Goal: Feedback & Contribution: Leave review/rating

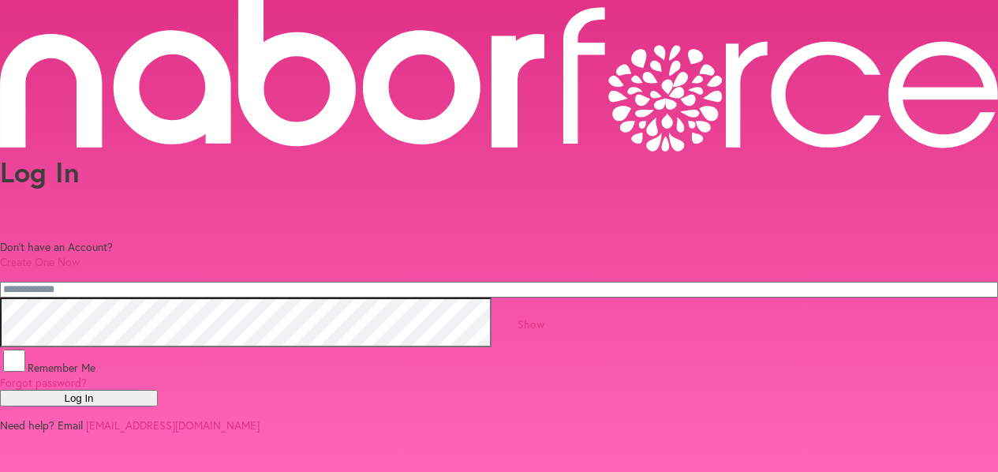
type input "**********"
click at [158, 406] on button "Log In" at bounding box center [79, 398] width 158 height 17
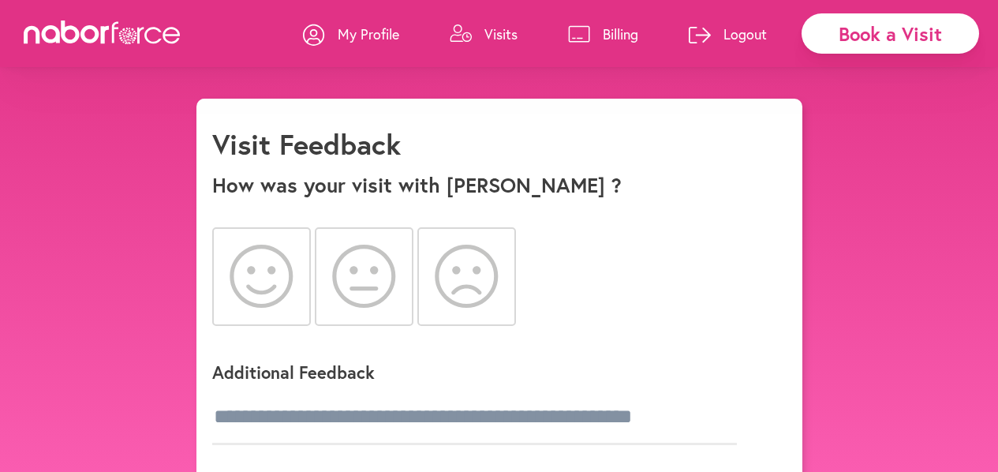
click at [259, 284] on icon at bounding box center [261, 275] width 64 height 63
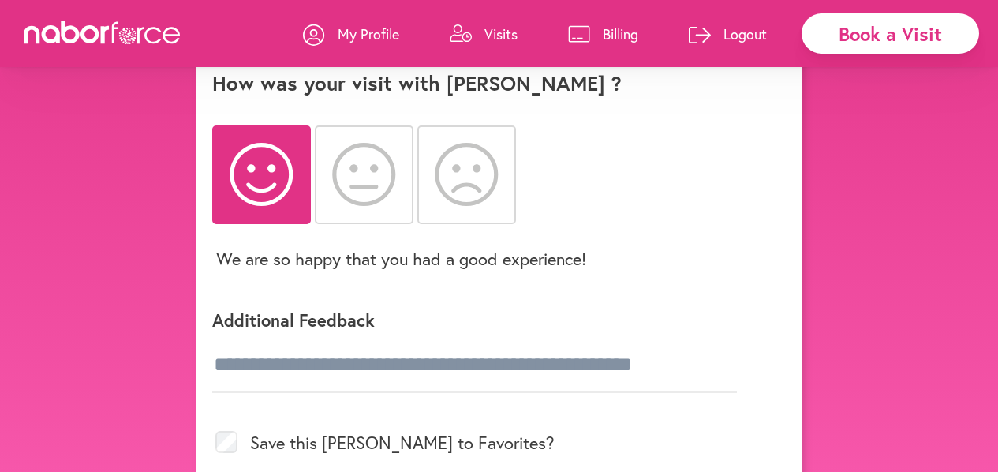
scroll to position [131, 0]
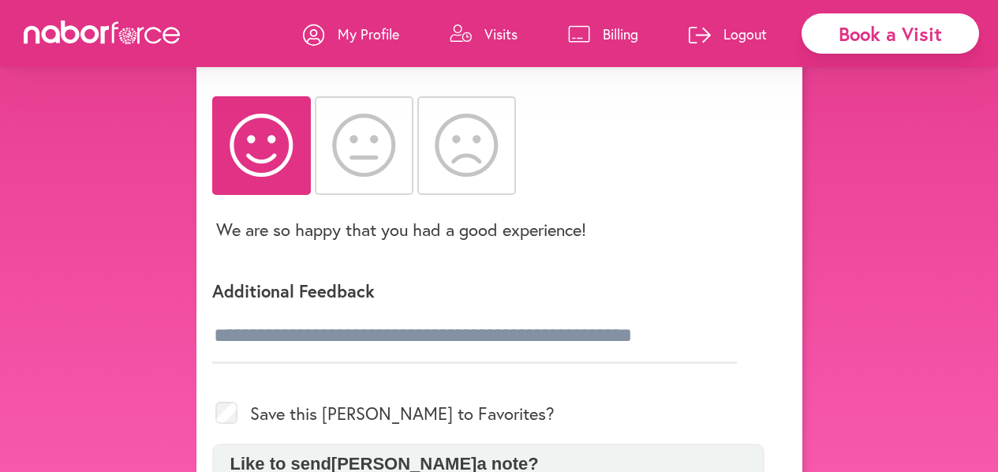
click at [258, 372] on div "Additional Feedback" at bounding box center [488, 318] width 552 height 129
click at [236, 375] on div "Additional Feedback" at bounding box center [488, 318] width 552 height 129
click at [463, 353] on input "text" at bounding box center [474, 335] width 524 height 55
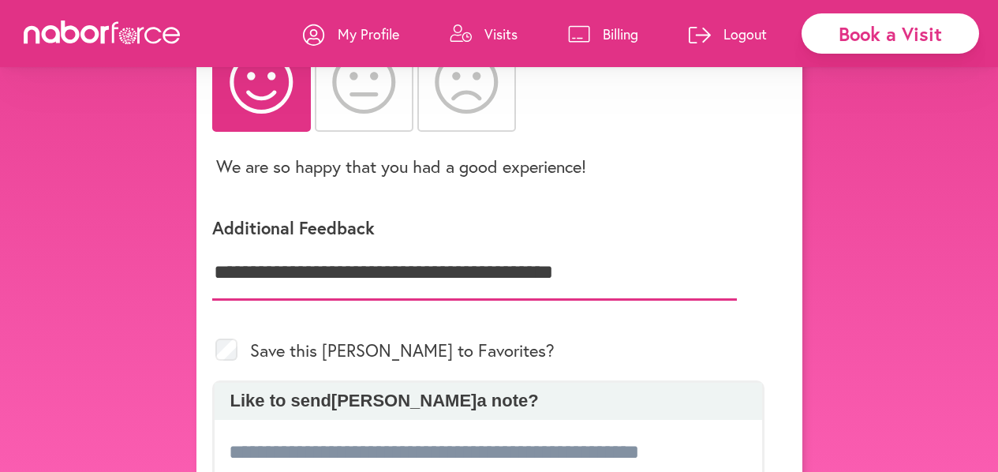
scroll to position [211, 0]
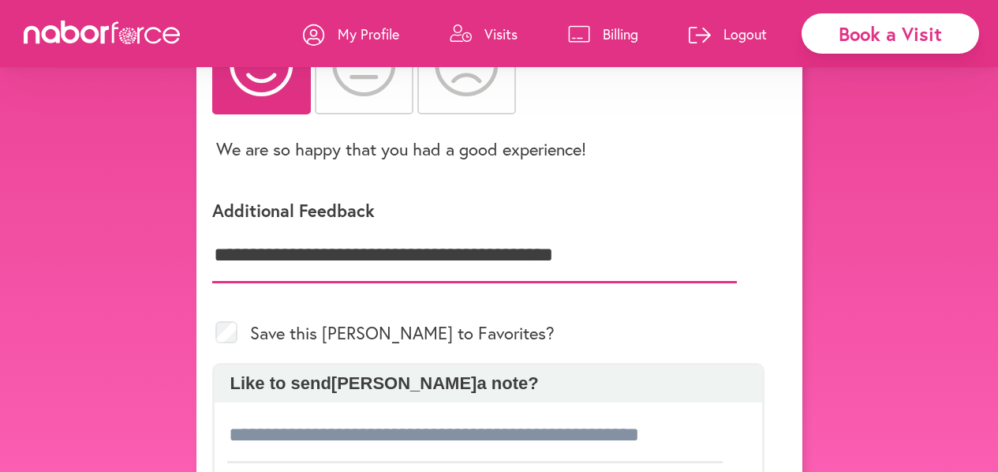
type input "**********"
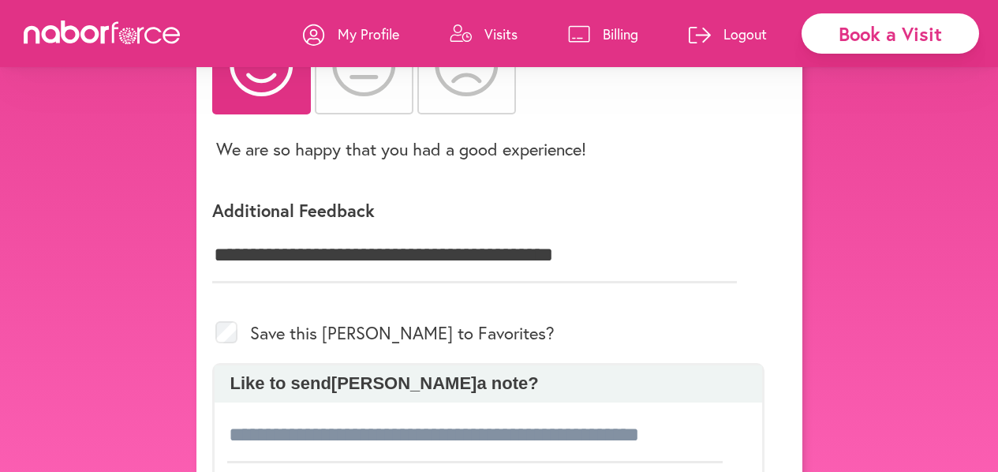
click at [711, 382] on p "Like to send [PERSON_NAME] a note?" at bounding box center [488, 383] width 532 height 21
click at [248, 321] on div "Save this [PERSON_NAME] to Favorites?" at bounding box center [488, 332] width 552 height 61
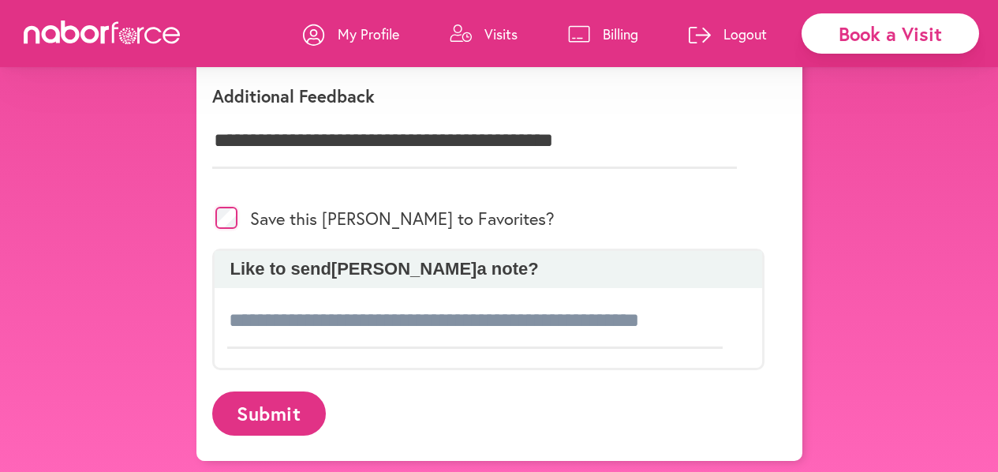
scroll to position [330, 0]
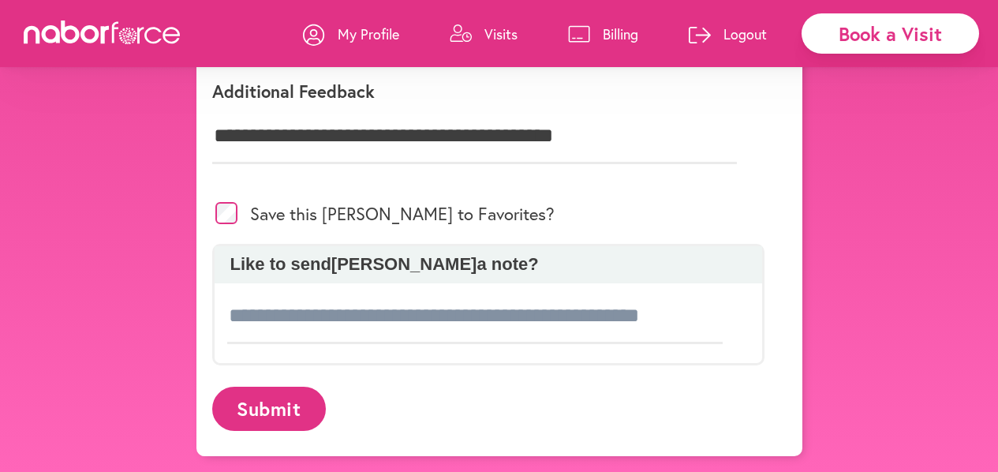
click at [280, 413] on button "Submit" at bounding box center [269, 407] width 114 height 43
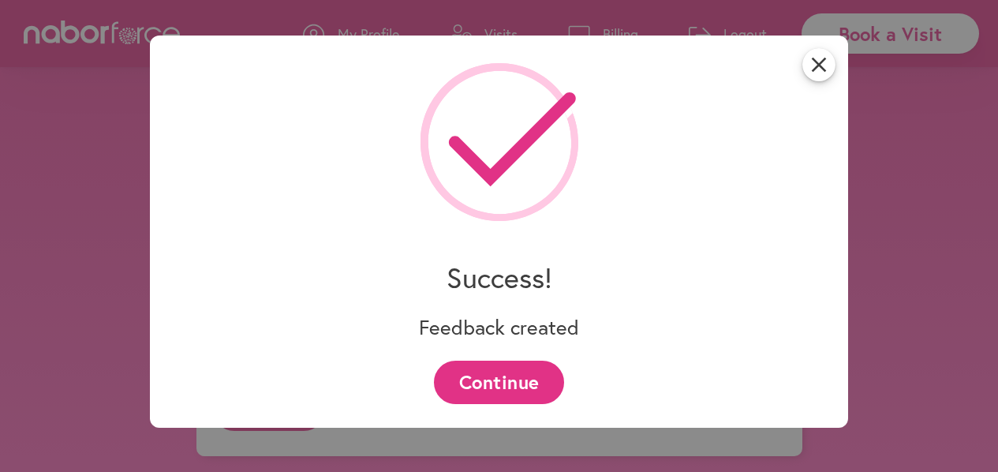
click at [504, 380] on button "Continue" at bounding box center [499, 381] width 130 height 43
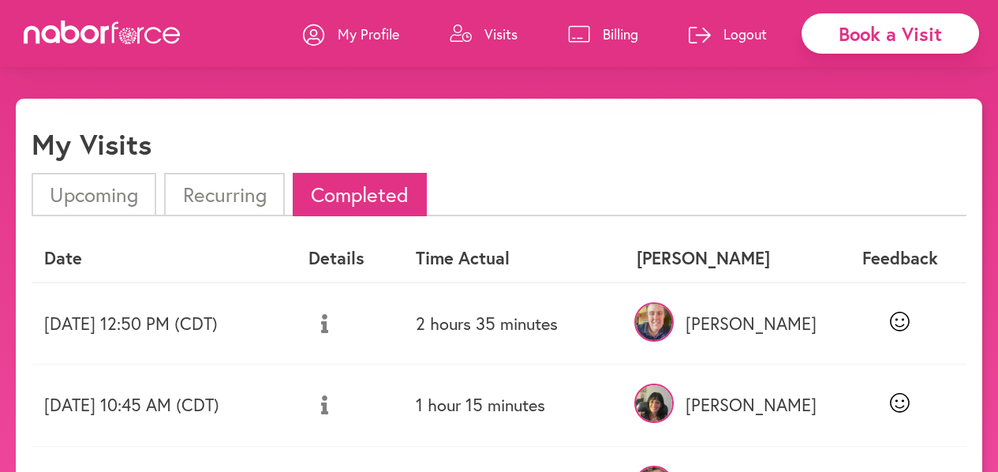
click at [695, 36] on icon at bounding box center [699, 35] width 22 height 17
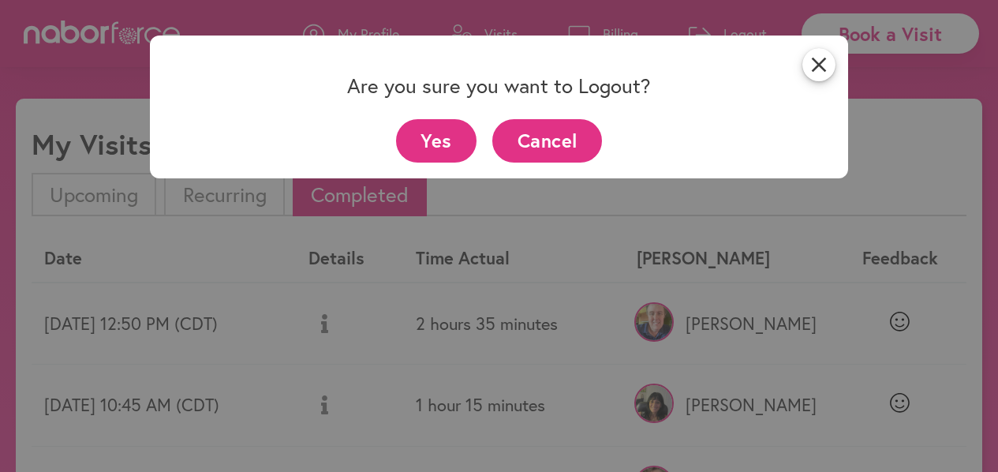
click at [438, 146] on button "Yes" at bounding box center [436, 140] width 81 height 43
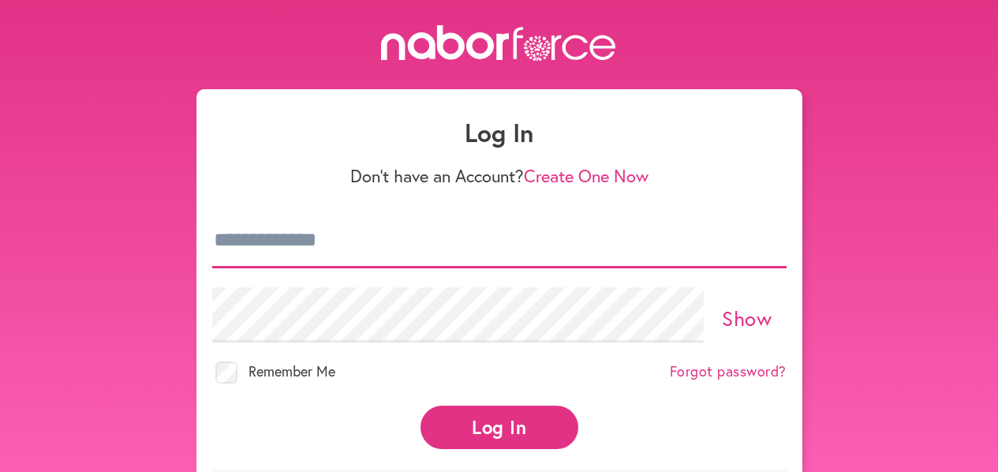
type input "**********"
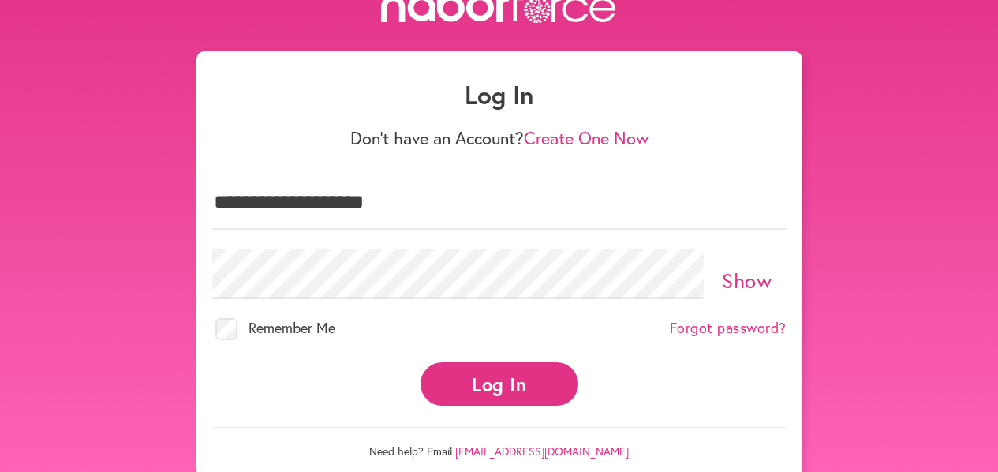
scroll to position [52, 0]
